Goal: Task Accomplishment & Management: Manage account settings

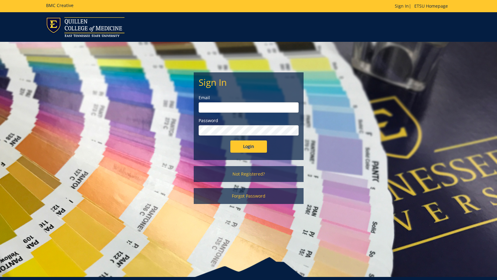
click at [247, 104] on input "email" at bounding box center [249, 107] width 100 height 10
type input "[EMAIL_ADDRESS][DOMAIN_NAME]"
click at [231, 140] on input "Login" at bounding box center [249, 146] width 37 height 12
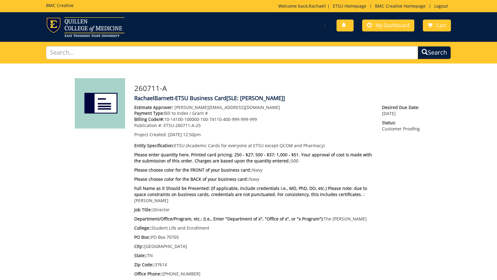
click at [409, 140] on div "Estimate Approver: maturo@etsu.edu Payment Type: Bill to Index / Grant # Billin…" at bounding box center [279, 234] width 298 height 261
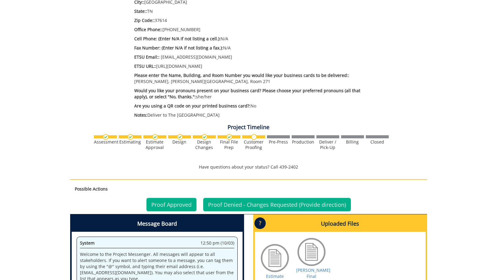
scroll to position [305, 0]
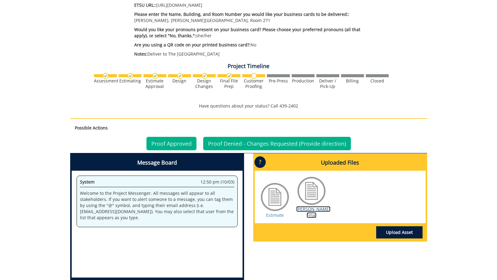
click at [312, 212] on link "Barnett BC Final" at bounding box center [313, 212] width 34 height 12
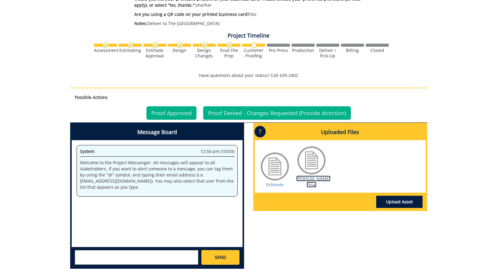
scroll to position [366, 0]
